Goal: Information Seeking & Learning: Learn about a topic

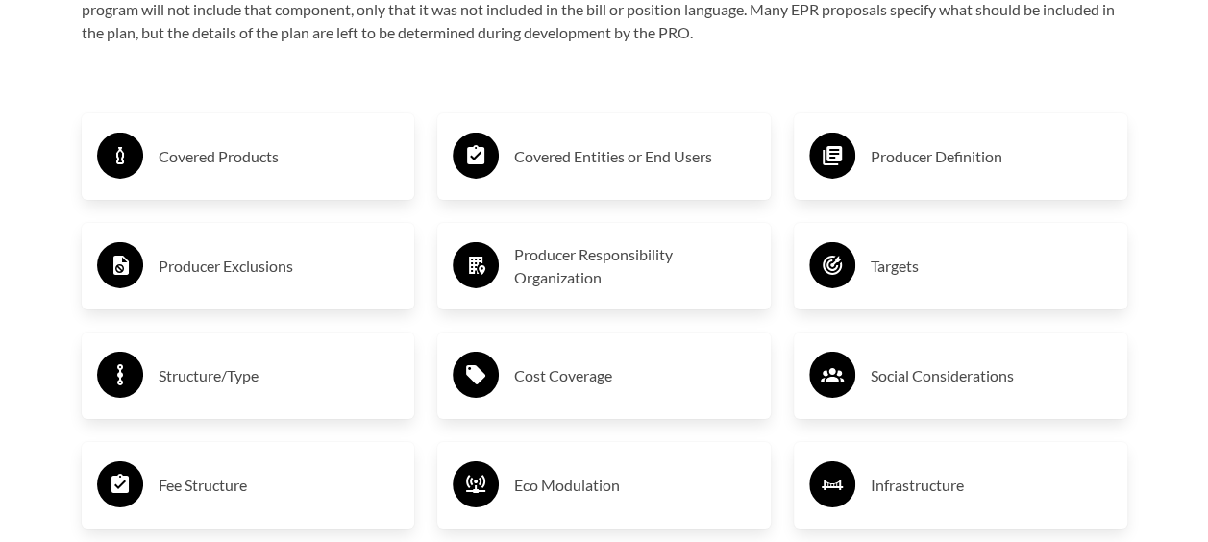
scroll to position [3063, 0]
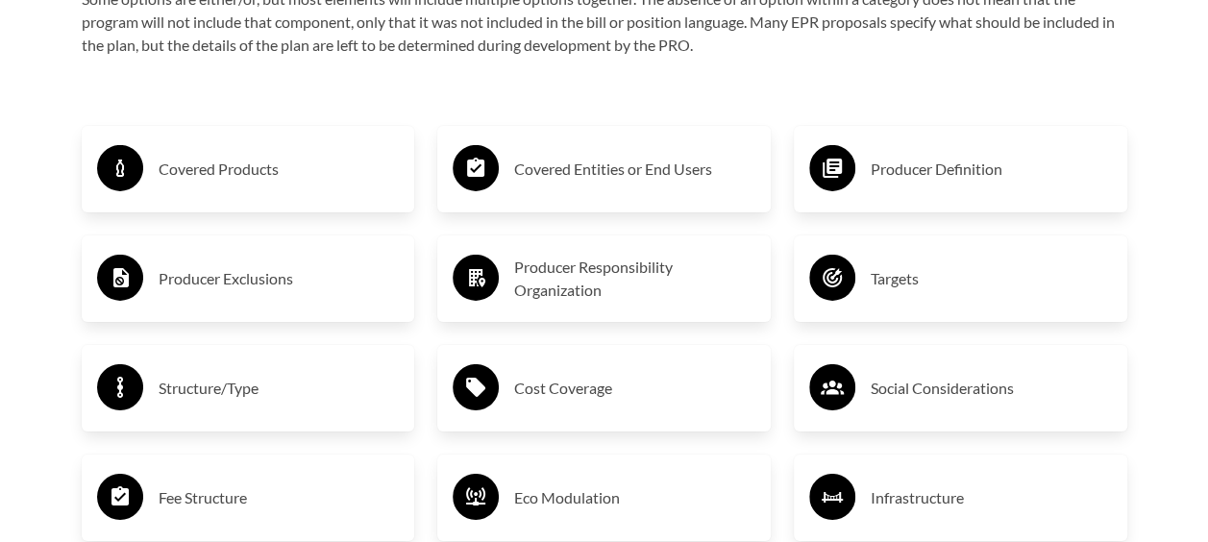
click at [227, 156] on div "Covered Products" at bounding box center [248, 169] width 303 height 56
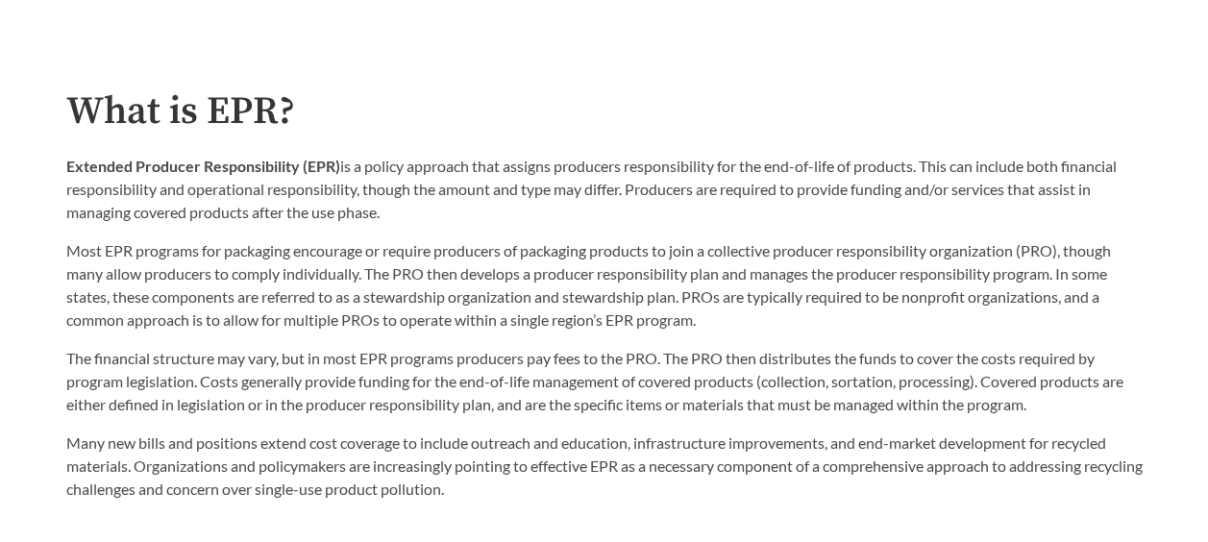
scroll to position [919, 0]
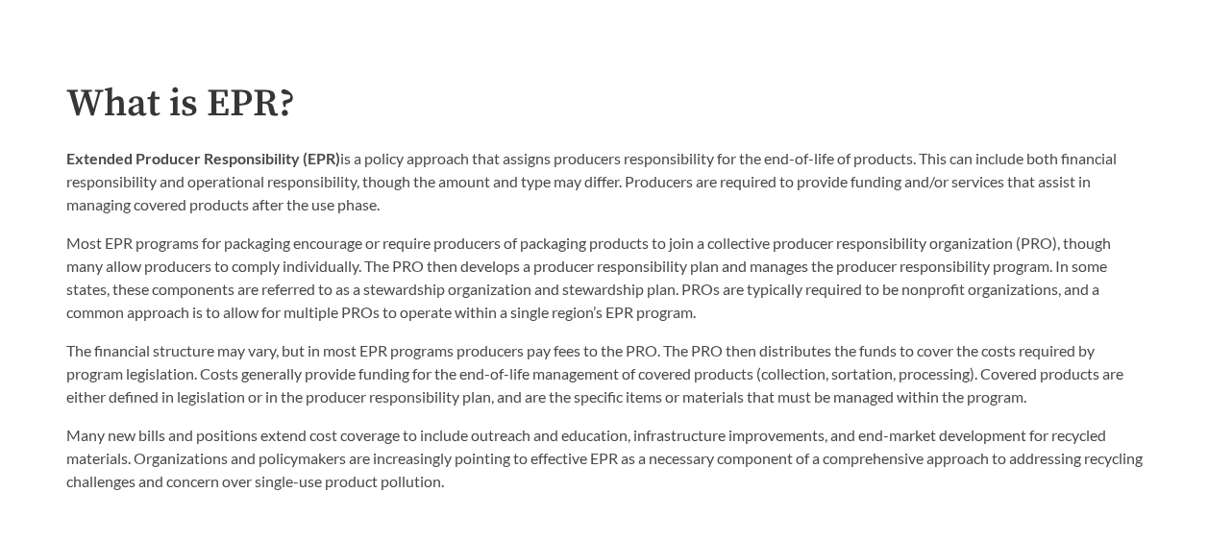
drag, startPoint x: 71, startPoint y: 158, endPoint x: 382, endPoint y: 211, distance: 315.9
click at [382, 211] on p "Extended Producer Responsibility (EPR) is a policy approach that assigns produc…" at bounding box center [604, 181] width 1076 height 69
copy p "xtended Producer Responsibility (EPR) is a policy approach that assigns produce…"
click at [267, 190] on p "Extended Producer Responsibility (EPR) is a policy approach that assigns produc…" at bounding box center [604, 181] width 1076 height 69
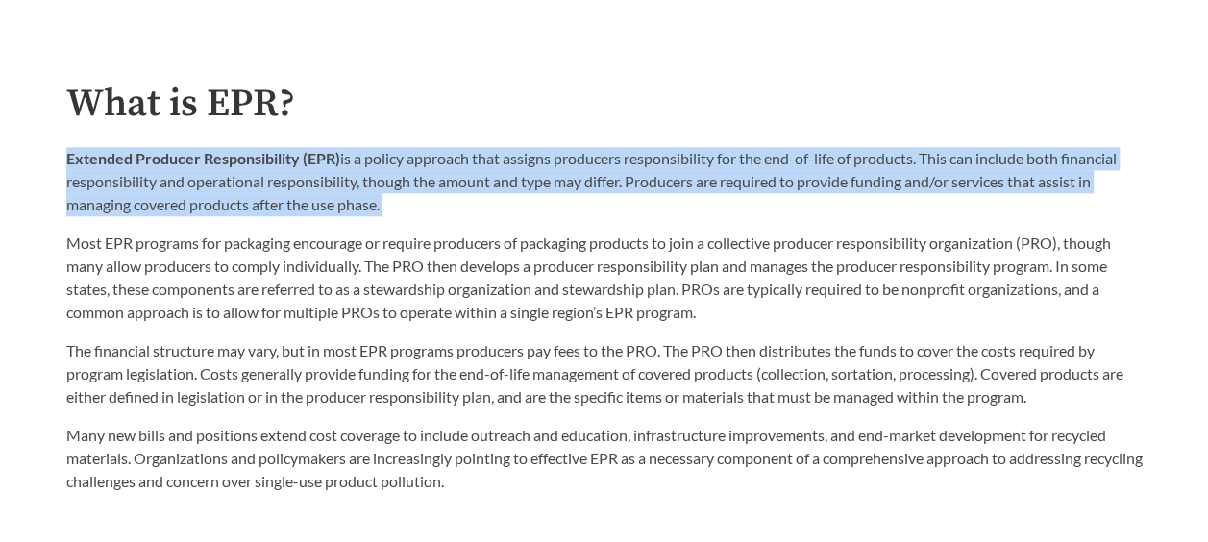
copy div "Extended Producer Responsibility (EPR) is a policy approach that assigns produc…"
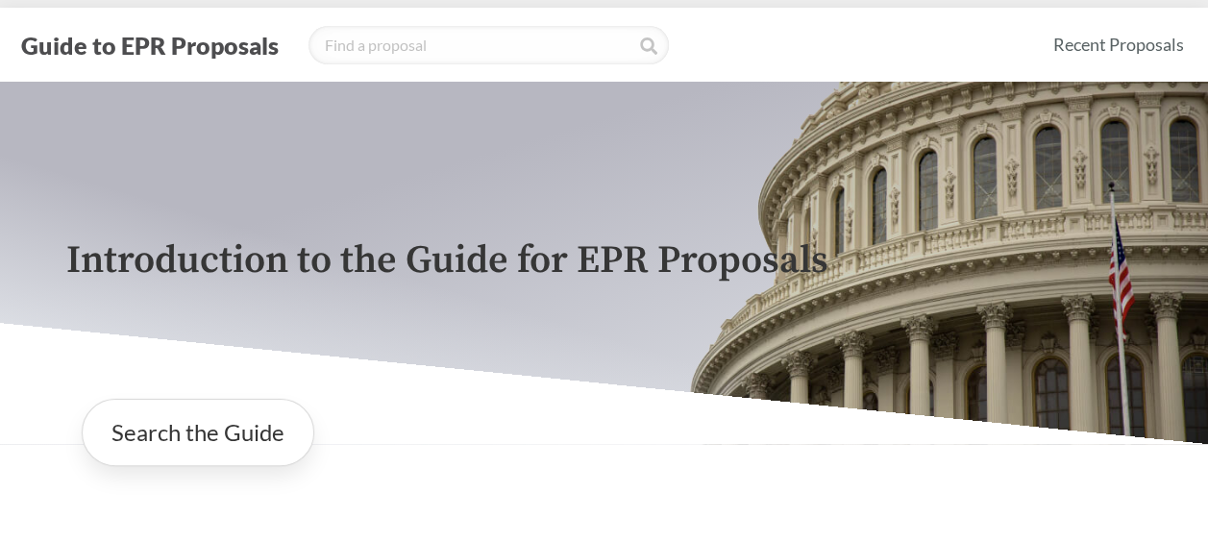
scroll to position [0, 0]
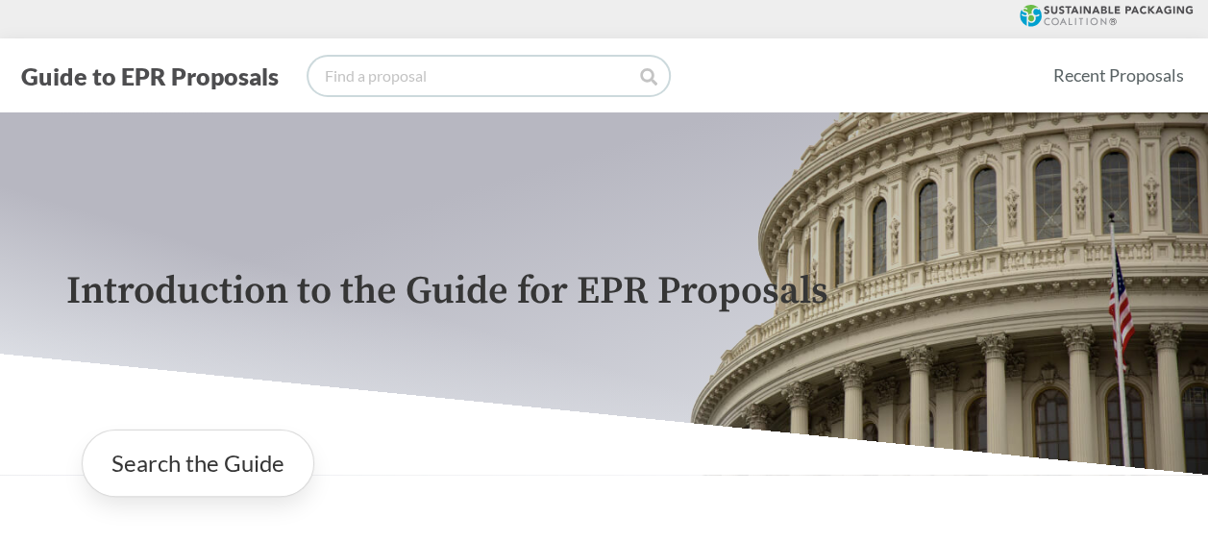
click at [383, 78] on input "search" at bounding box center [488, 76] width 360 height 38
type input "[US_STATE]"
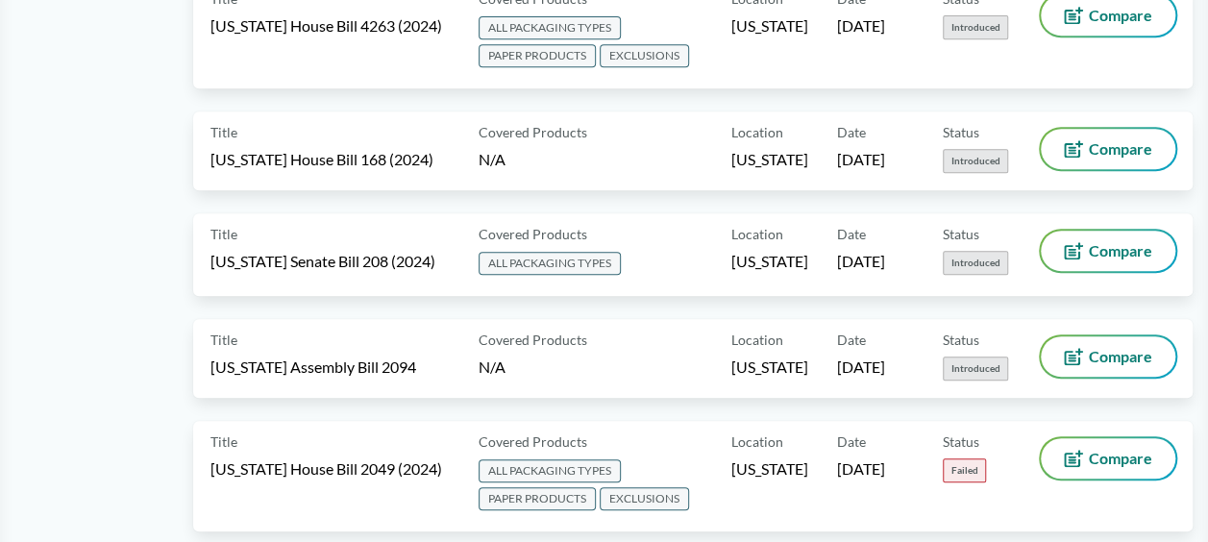
scroll to position [4071, 0]
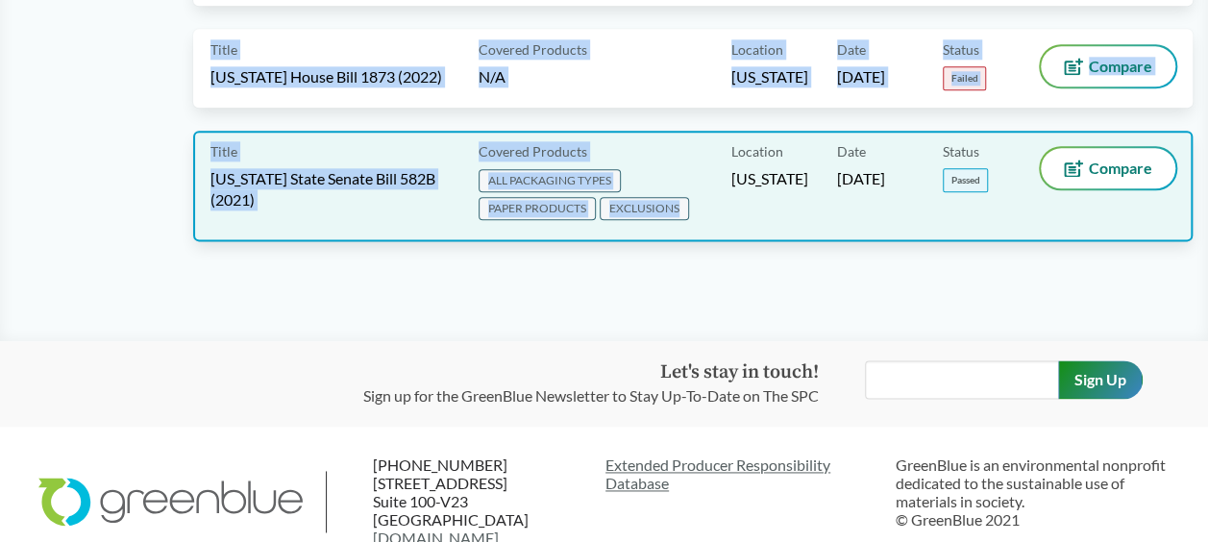
drag, startPoint x: 60, startPoint y: 263, endPoint x: 771, endPoint y: 155, distance: 719.3
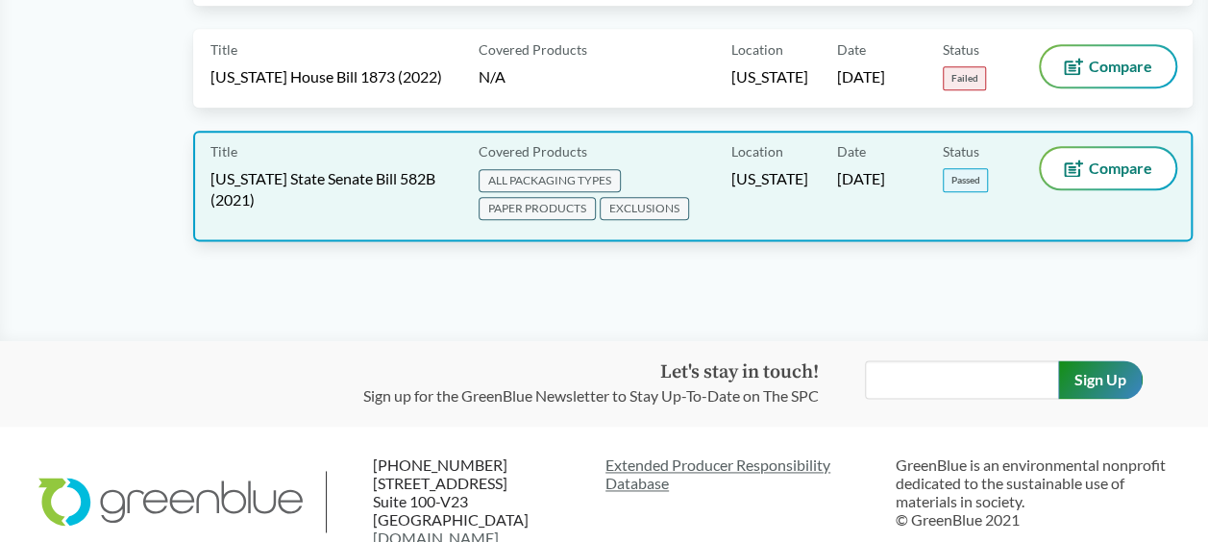
scroll to position [0, 0]
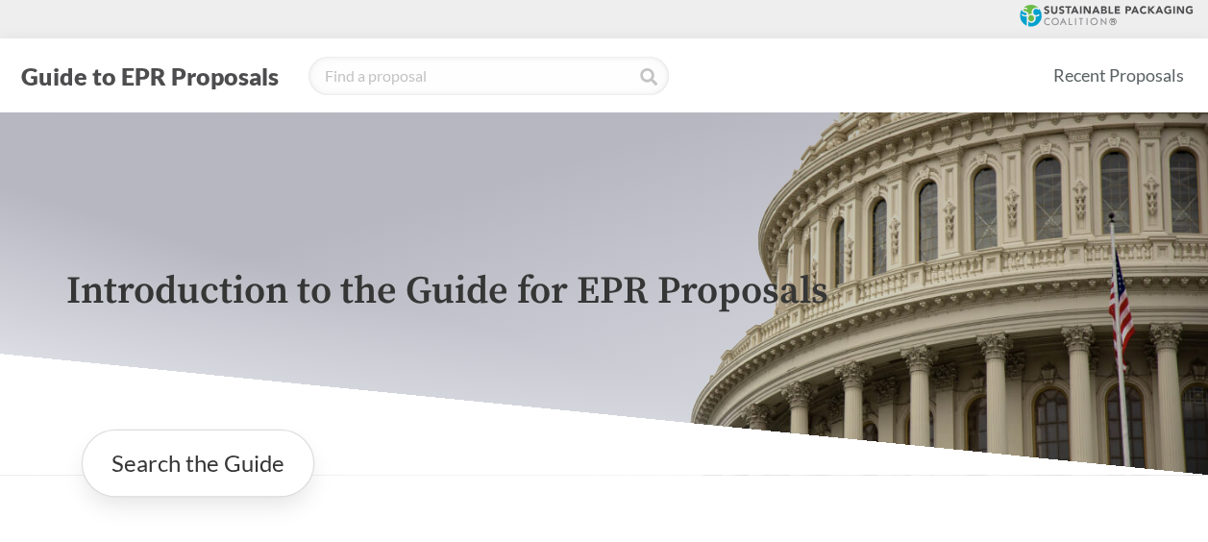
click at [284, 313] on p "Introduction to the Guide for EPR Proposals" at bounding box center [604, 291] width 1076 height 43
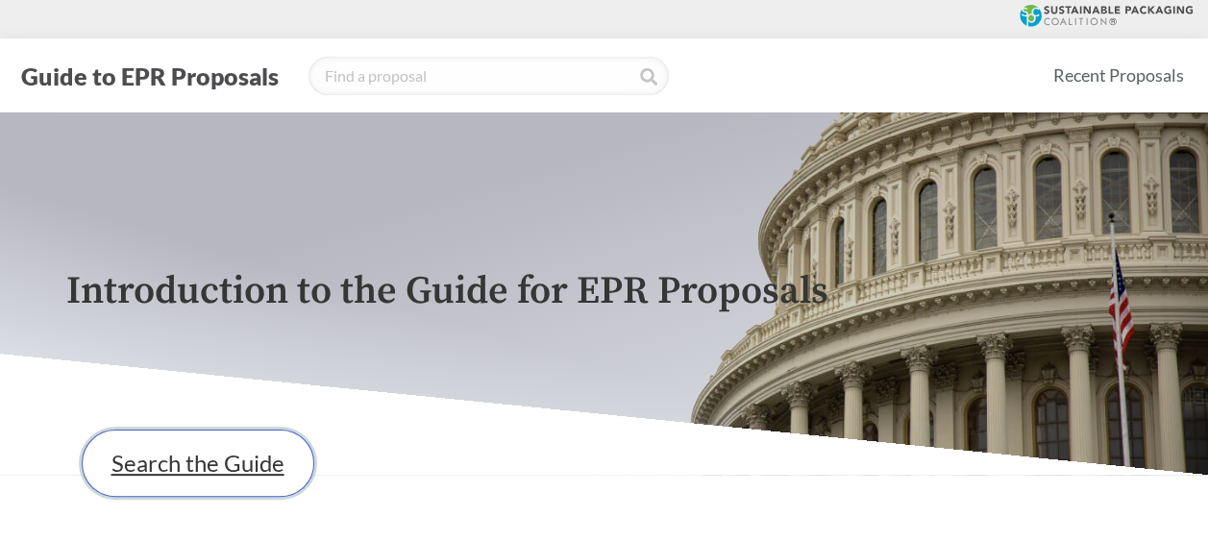
click at [190, 453] on link "Search the Guide" at bounding box center [198, 463] width 233 height 67
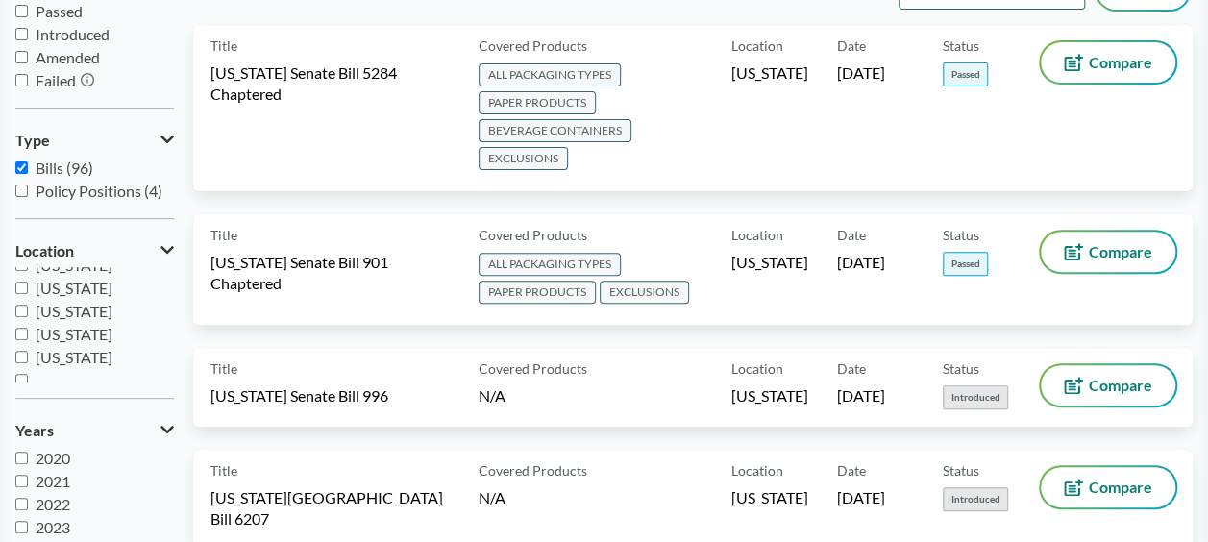
scroll to position [415, 0]
